Goal: Task Accomplishment & Management: Manage account settings

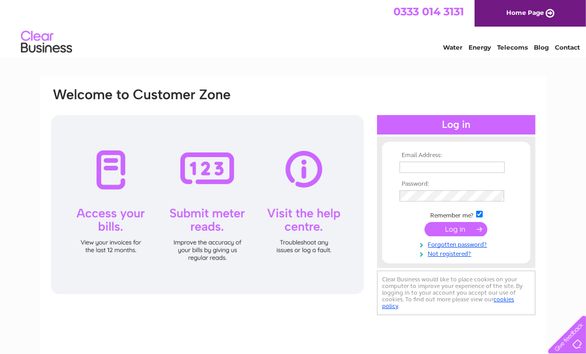
type input "[EMAIL_ADDRESS][DOMAIN_NAME]"
click at [462, 230] on input "submit" at bounding box center [456, 229] width 63 height 14
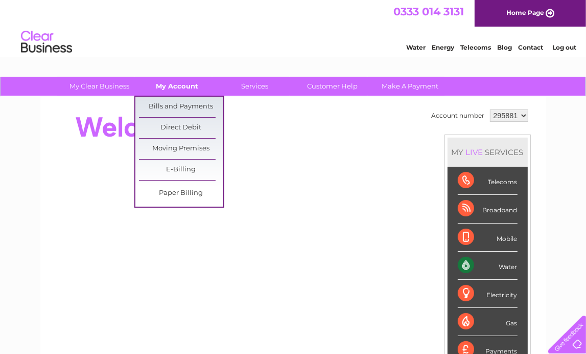
click at [172, 88] on link "My Account" at bounding box center [177, 86] width 84 height 19
click at [176, 102] on link "Bills and Payments" at bounding box center [181, 107] width 84 height 20
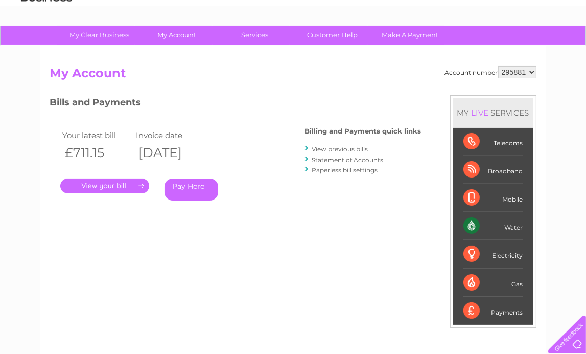
click at [107, 184] on link "." at bounding box center [104, 185] width 89 height 15
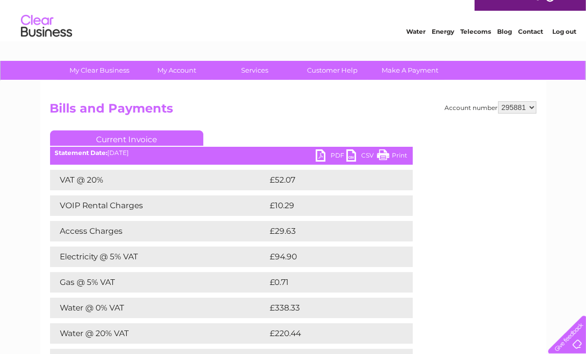
scroll to position [17, 0]
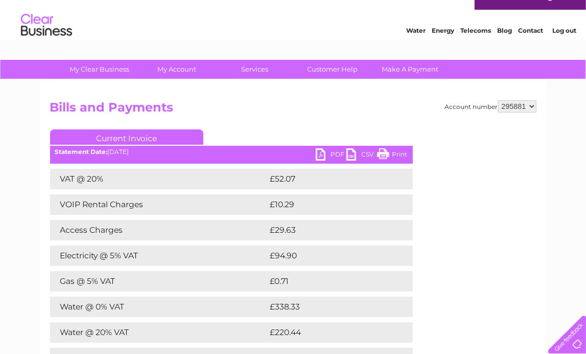
click at [386, 153] on link "Print" at bounding box center [392, 155] width 31 height 15
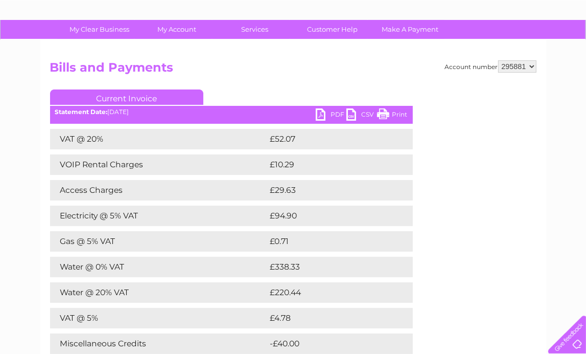
scroll to position [0, 0]
